Goal: Task Accomplishment & Management: Manage account settings

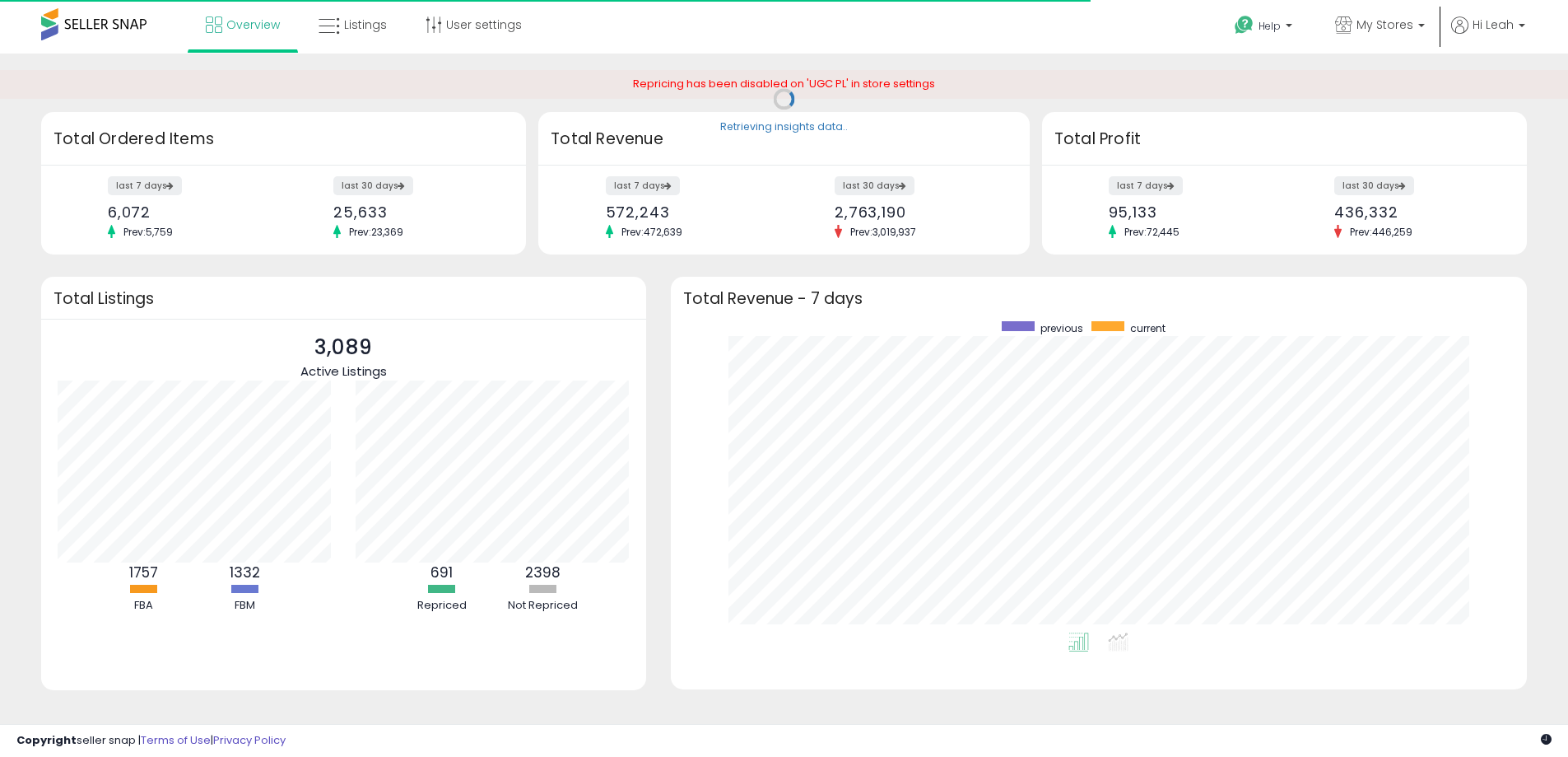
scroll to position [311, 824]
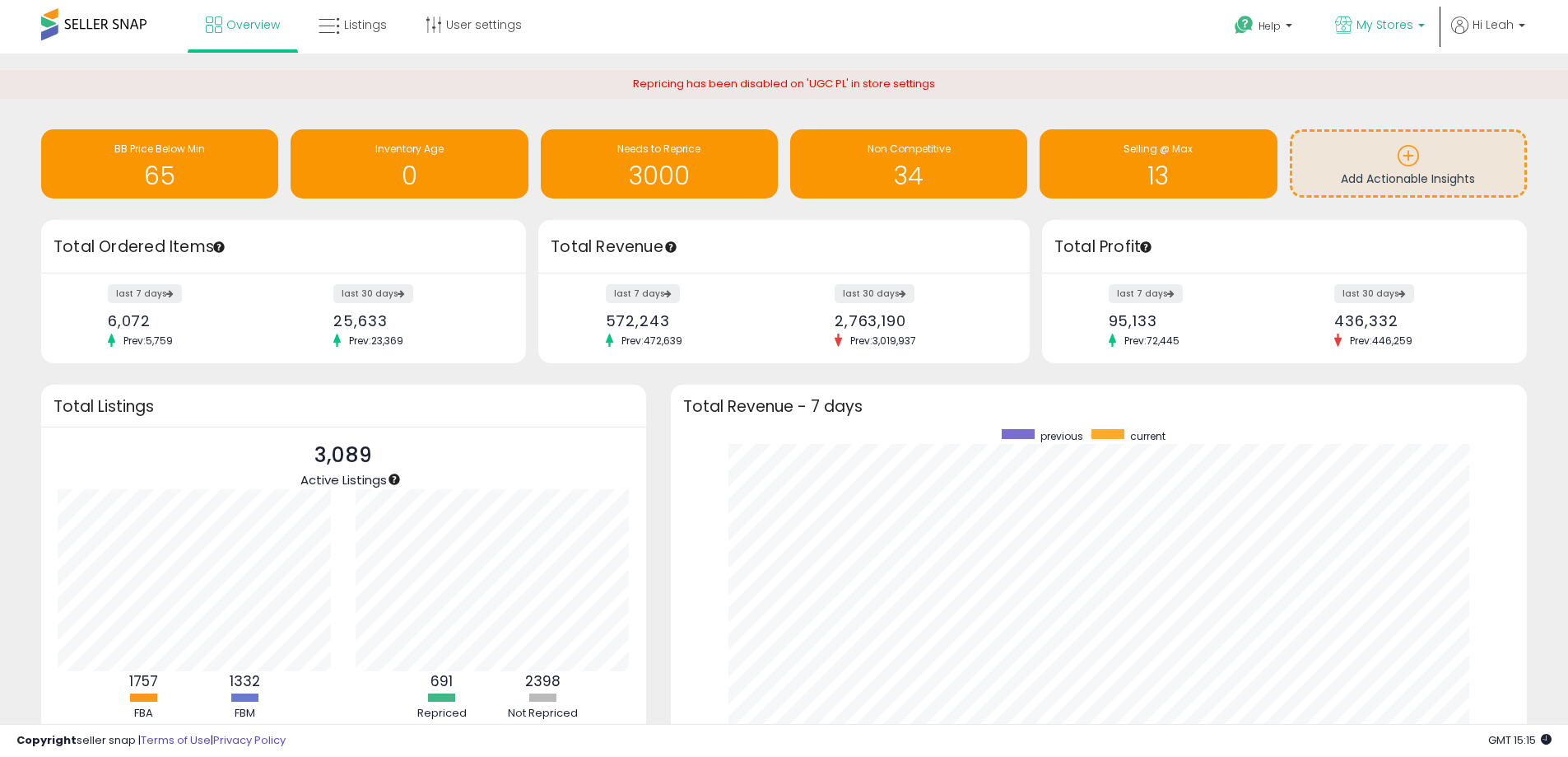
click at [1369, 28] on span "My Stores" at bounding box center [1385, 25] width 57 height 16
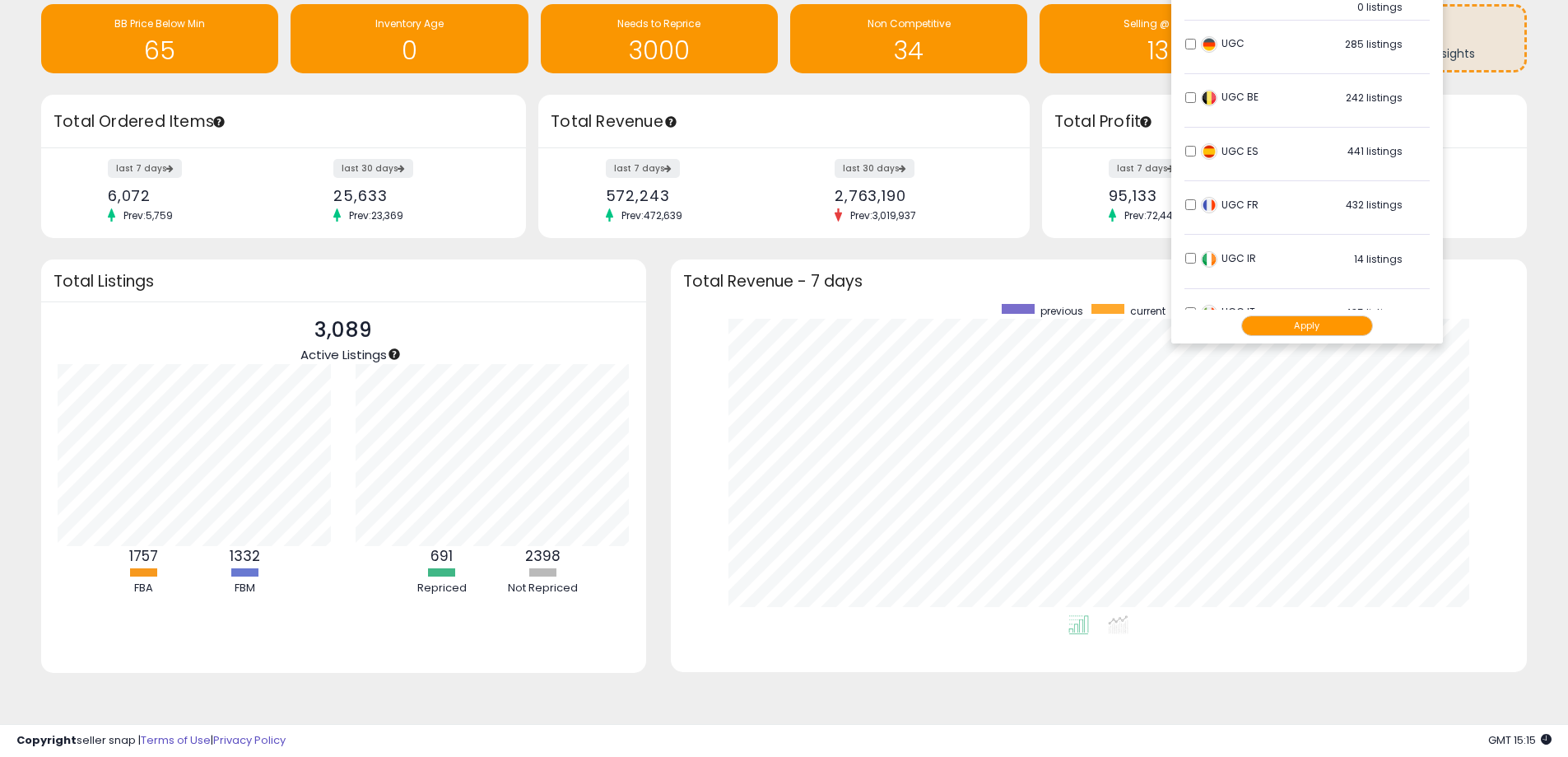
scroll to position [880, 0]
click at [1284, 325] on button "Apply" at bounding box center [1307, 326] width 132 height 20
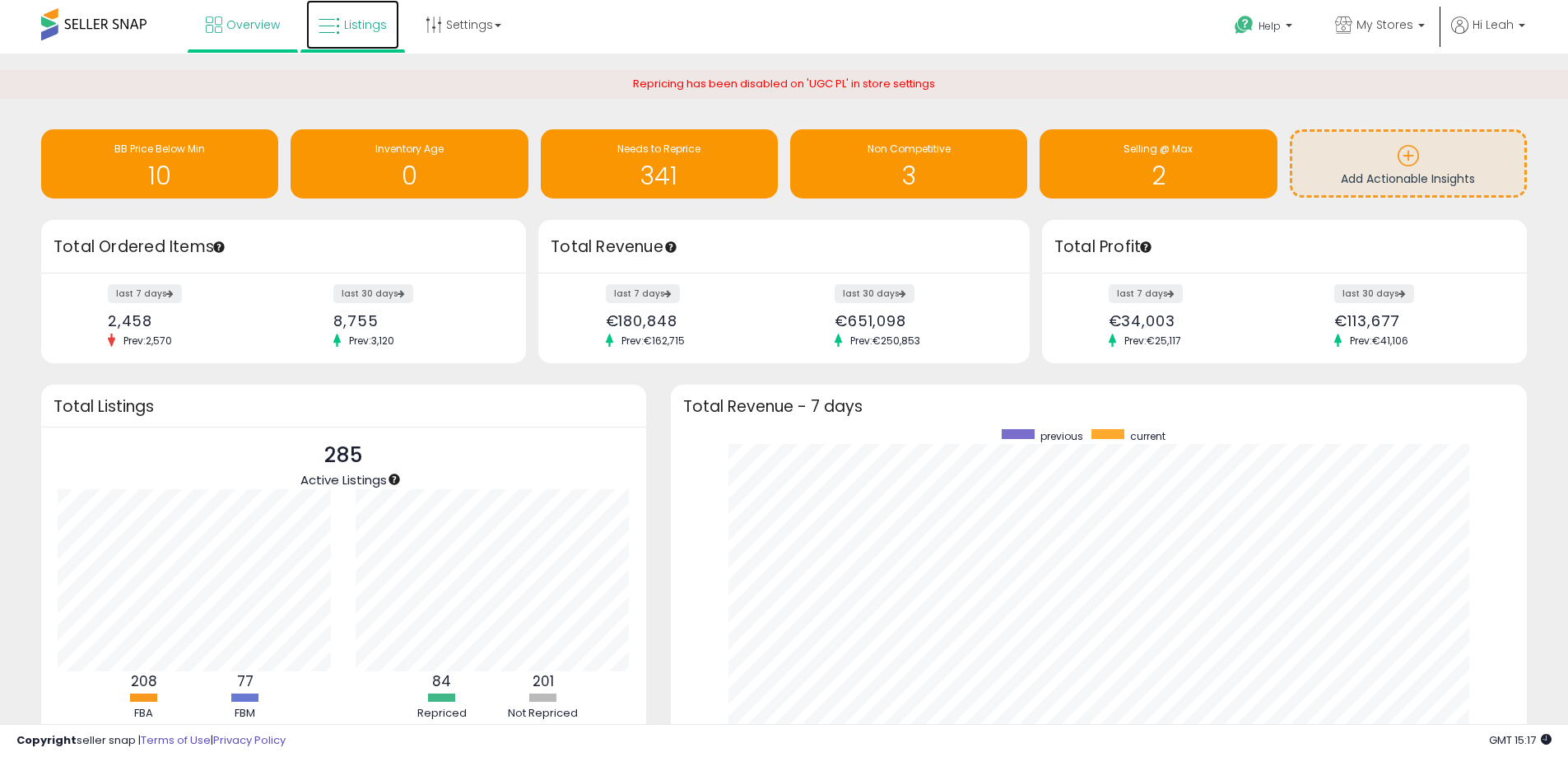
click at [356, 28] on span "Listings" at bounding box center [365, 25] width 43 height 16
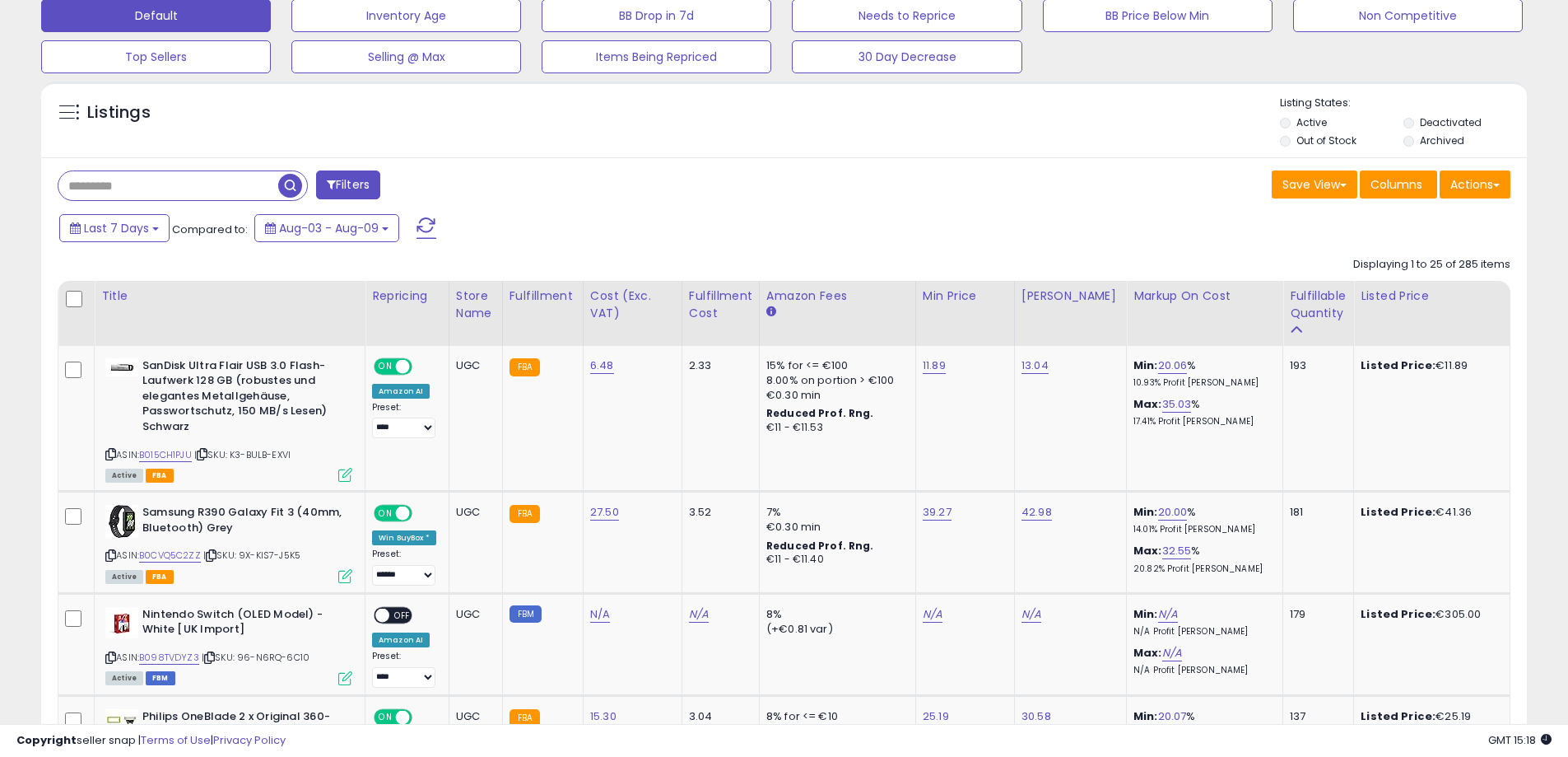
scroll to position [570, 0]
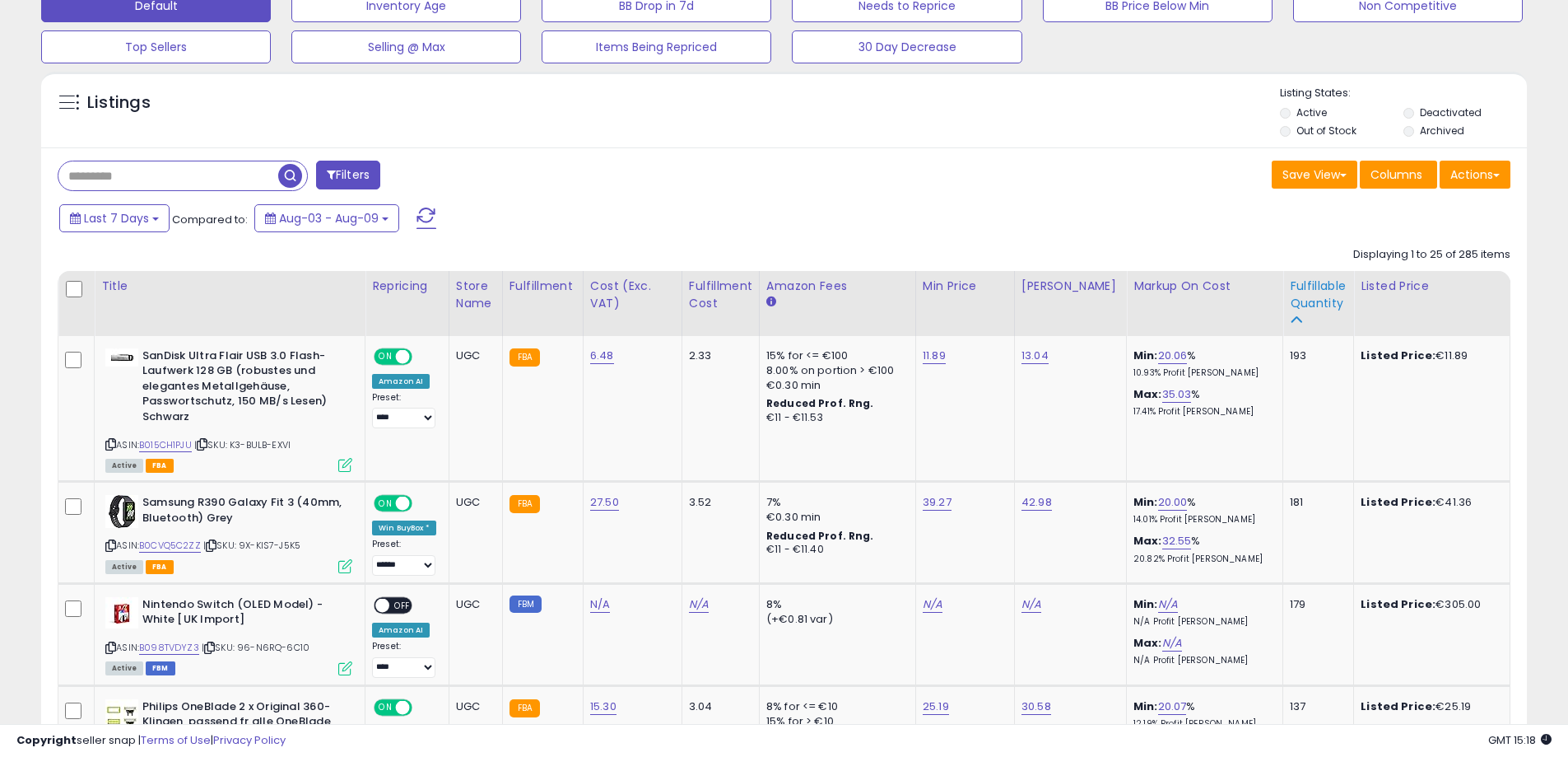
click at [1290, 316] on icon at bounding box center [1295, 319] width 12 height 12
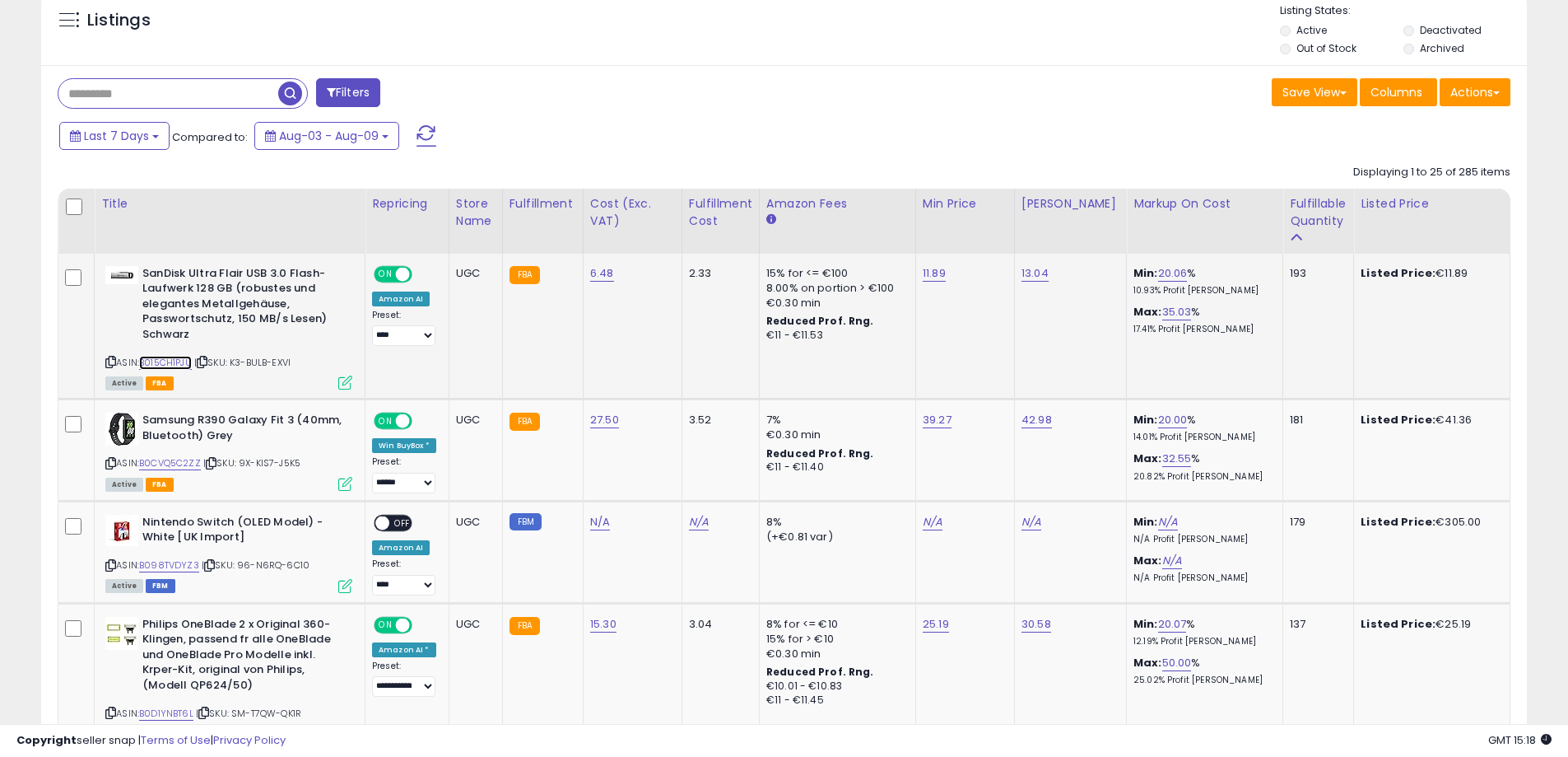
click at [166, 359] on link "B015CH1PJU" at bounding box center [166, 362] width 53 height 14
click at [929, 128] on div "Last 7 Days Compared to: Aug-03 - Aug-09" at bounding box center [599, 137] width 1090 height 37
click at [208, 362] on icon at bounding box center [202, 362] width 11 height 9
drag, startPoint x: 628, startPoint y: 276, endPoint x: 618, endPoint y: 282, distance: 11.7
click at [590, 276] on div "6.48" at bounding box center [629, 274] width 79 height 15
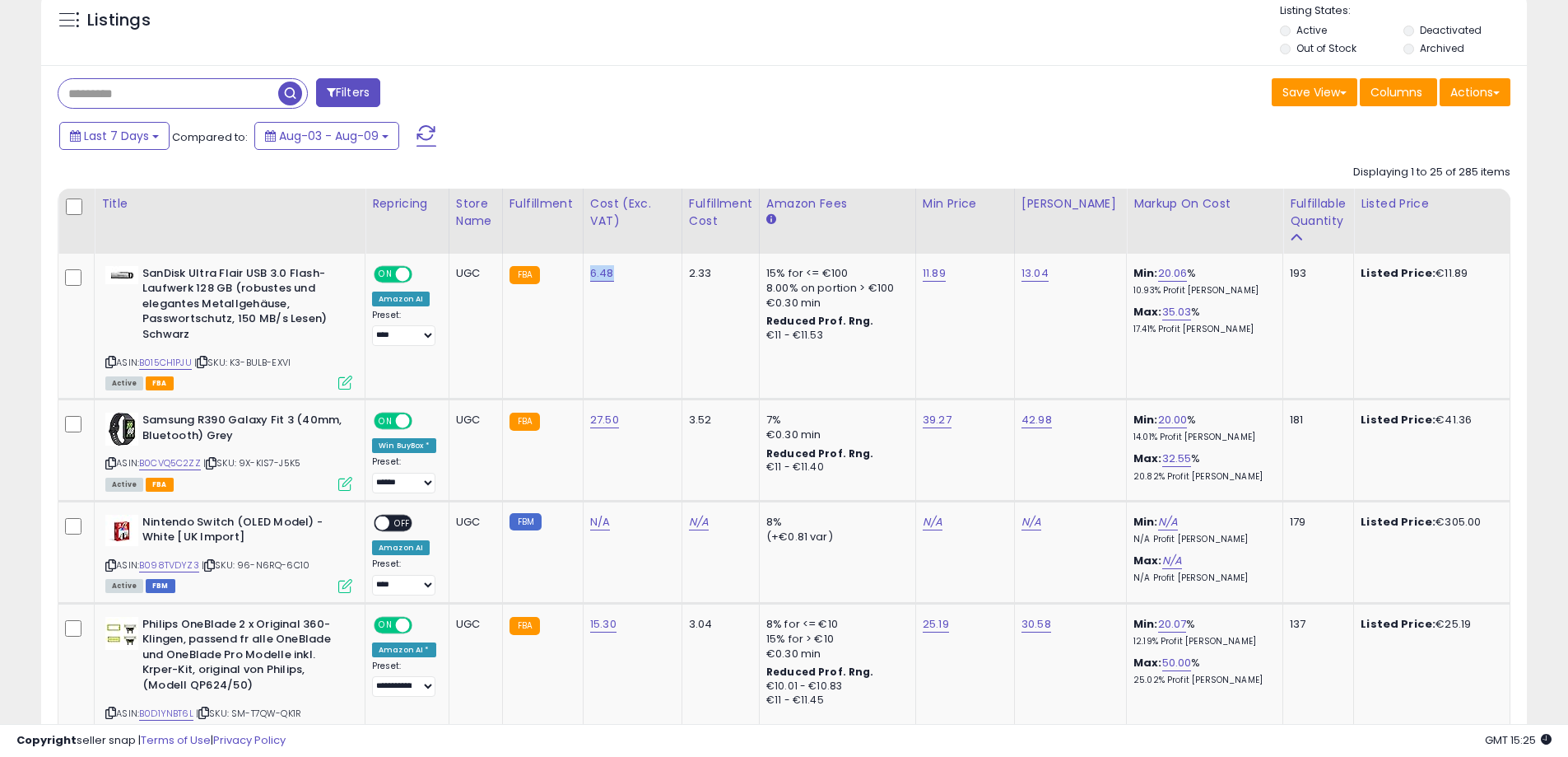
copy link "6.48"
